Goal: Task Accomplishment & Management: Manage account settings

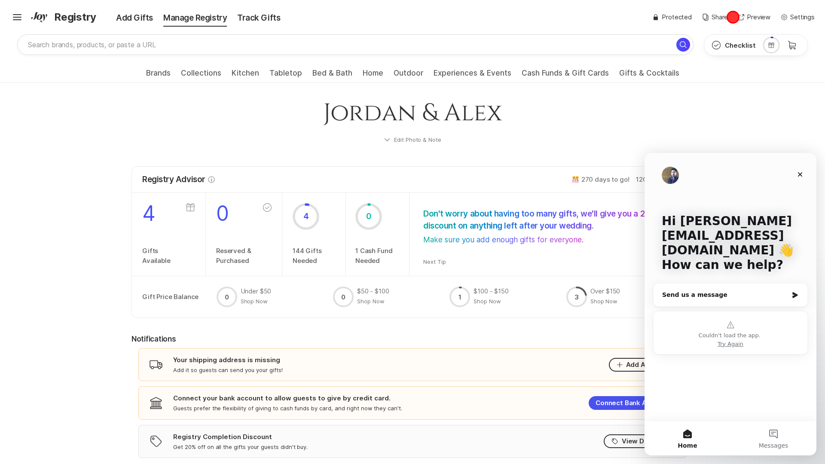
click at [733, 17] on div "✨ Link copied! Share it with gift givers so they can shop in one place! Lock Fi…" at bounding box center [734, 17] width 162 height 10
click at [798, 17] on p "Settings" at bounding box center [803, 17] width 25 height 10
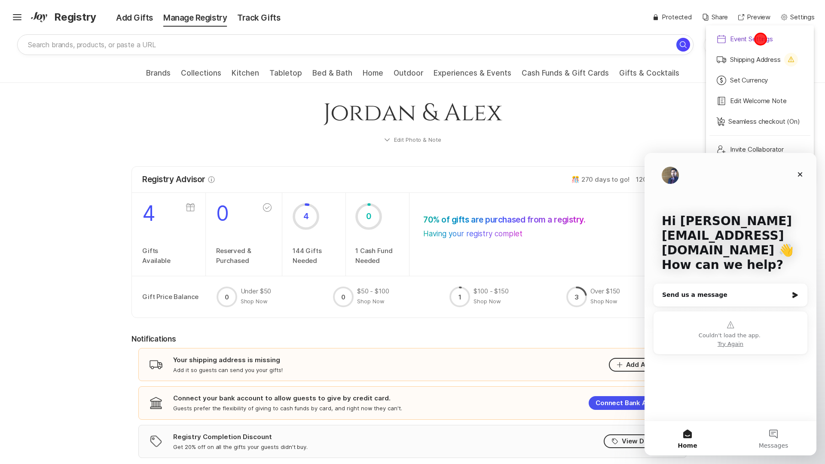
click at [760, 39] on p "Event Settings" at bounding box center [751, 39] width 43 height 10
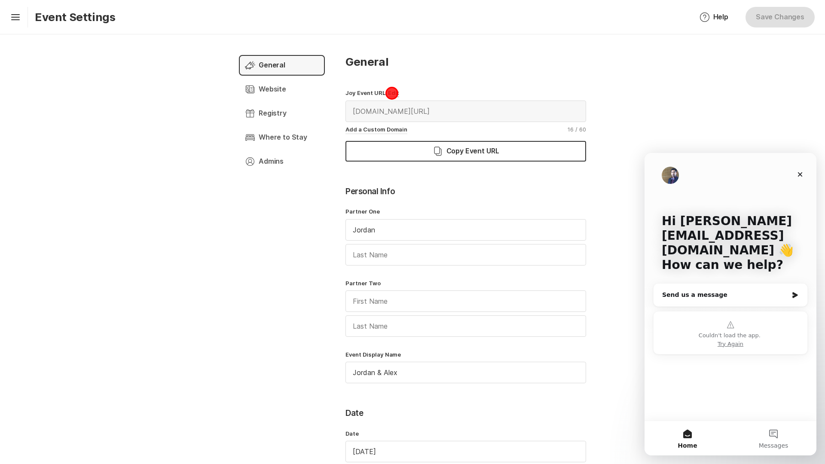
click at [392, 93] on button "Edit" at bounding box center [394, 93] width 12 height 8
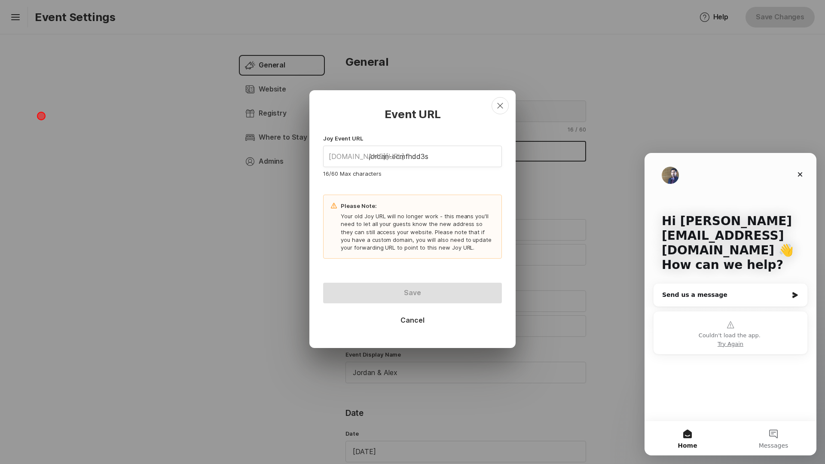
click at [41, 116] on div "Event URL Close Joy Event URL [DOMAIN_NAME][URL] jordan-ecmfhdd3s 16 / 60 Max c…" at bounding box center [412, 232] width 825 height 464
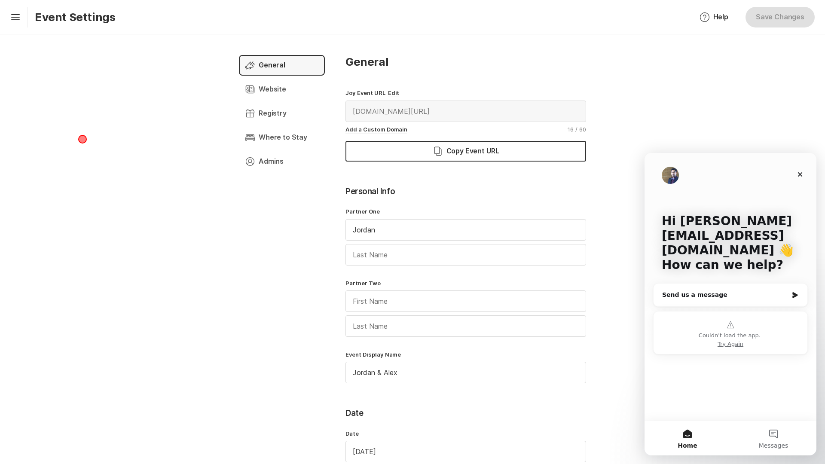
click at [83, 139] on div "Announcement General Chevron Right Square Page Manager Website Chevron Right Sq…" at bounding box center [412, 249] width 825 height 430
click at [784, 93] on div "Announcement General Chevron Right Square Page Manager Website Chevron Right Sq…" at bounding box center [412, 249] width 825 height 430
click at [784, 232] on p "Hi [PERSON_NAME][EMAIL_ADDRESS][DOMAIN_NAME] 👋" at bounding box center [731, 236] width 138 height 44
